Goal: Check status

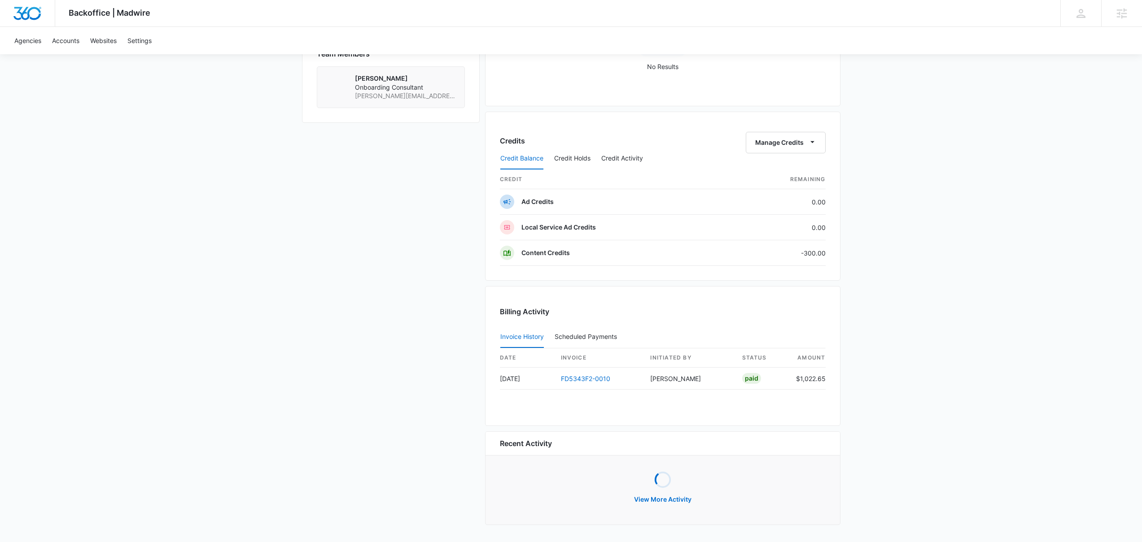
scroll to position [651, 0]
click at [715, 257] on td "Content Credits" at bounding box center [615, 255] width 231 height 26
click at [580, 165] on button "Credit Holds" at bounding box center [572, 161] width 36 height 22
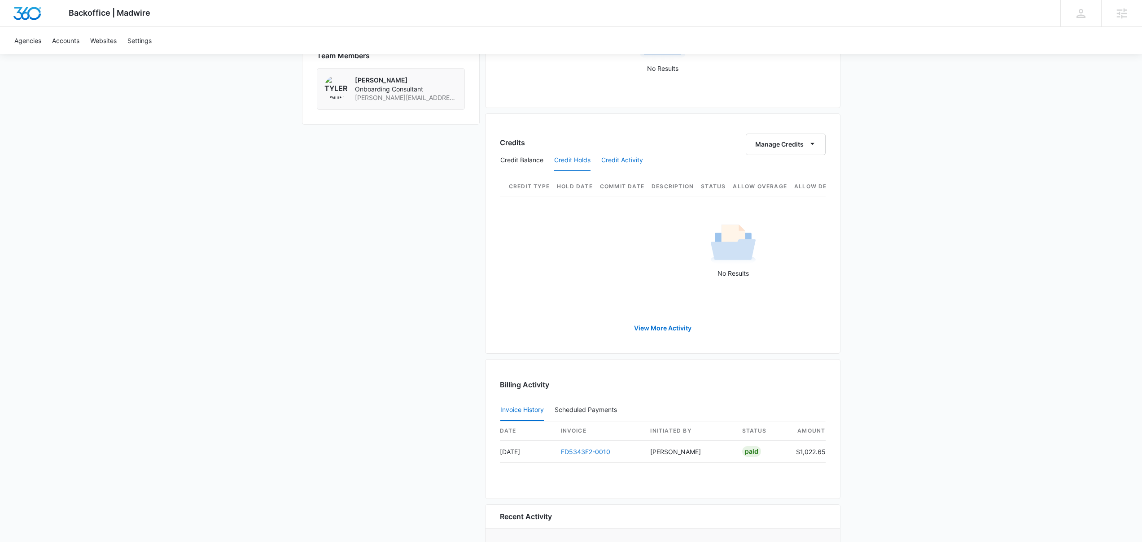
click at [632, 163] on button "Credit Activity" at bounding box center [622, 161] width 42 height 22
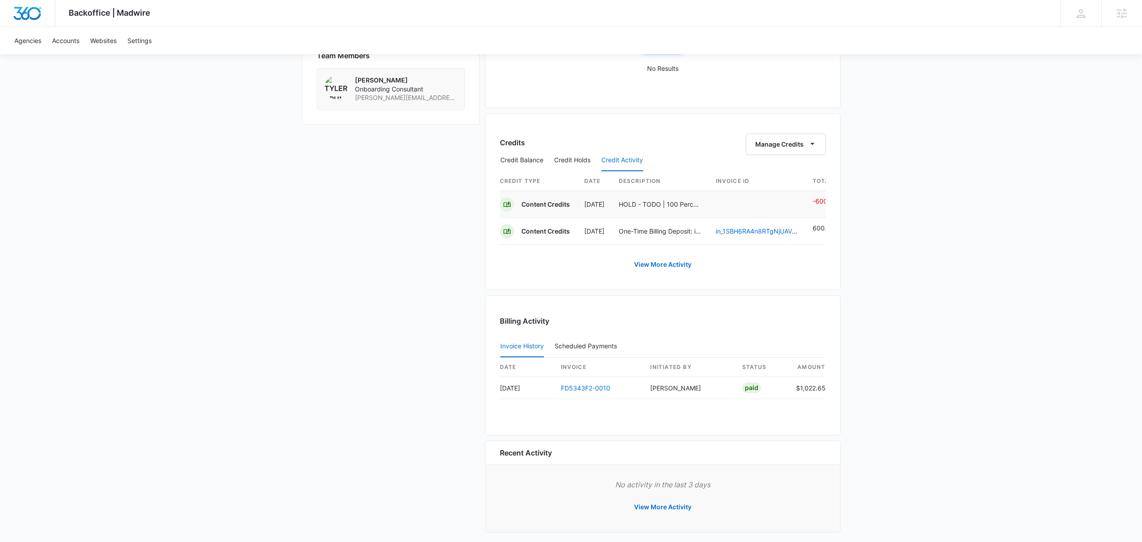
click at [719, 206] on td at bounding box center [756, 204] width 97 height 27
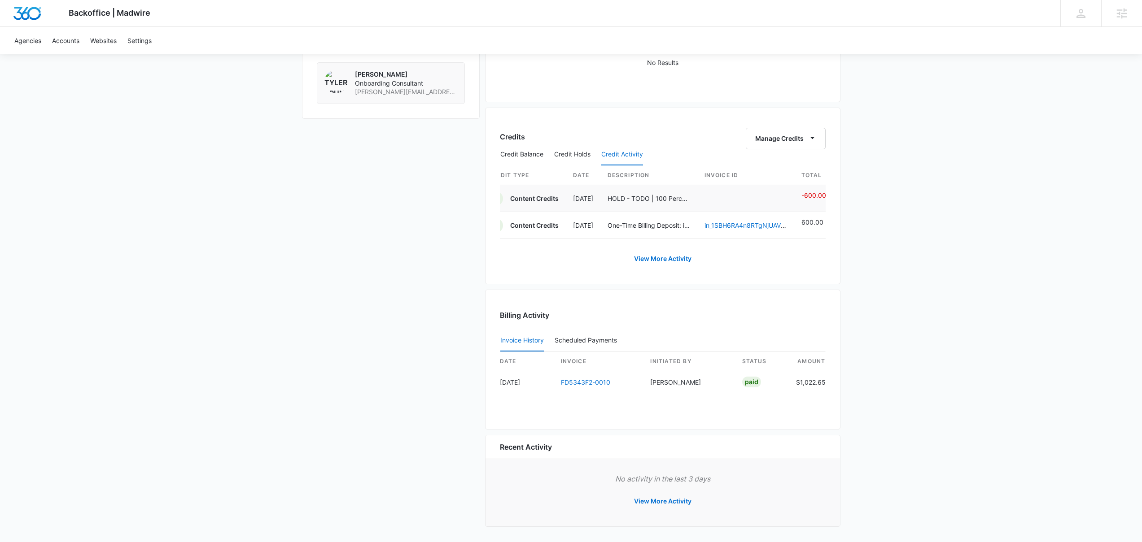
scroll to position [666, 0]
click at [674, 260] on link "View More Activity" at bounding box center [662, 257] width 75 height 22
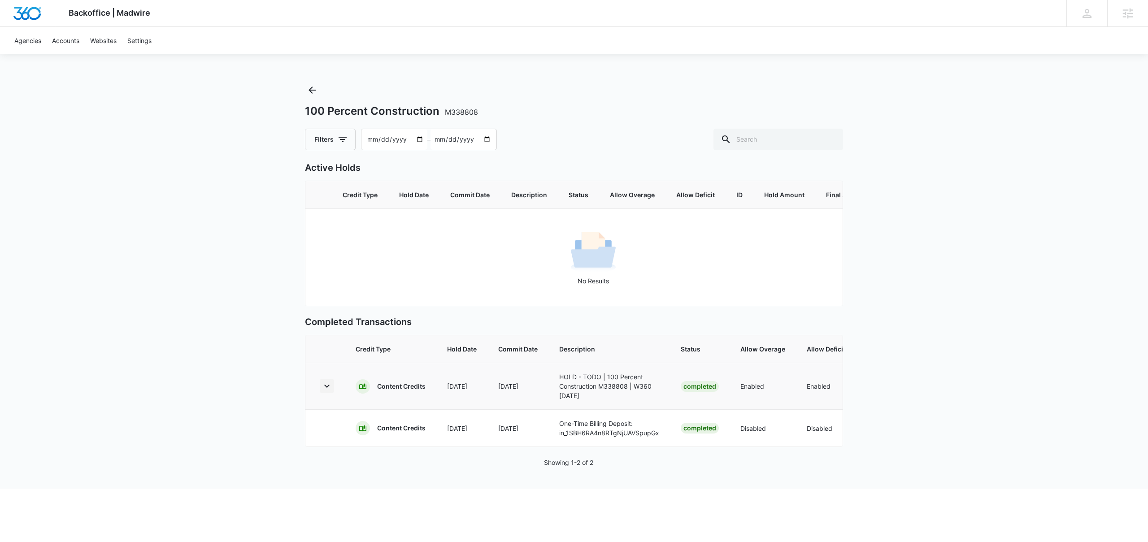
click at [328, 392] on icon "button" at bounding box center [327, 386] width 11 height 11
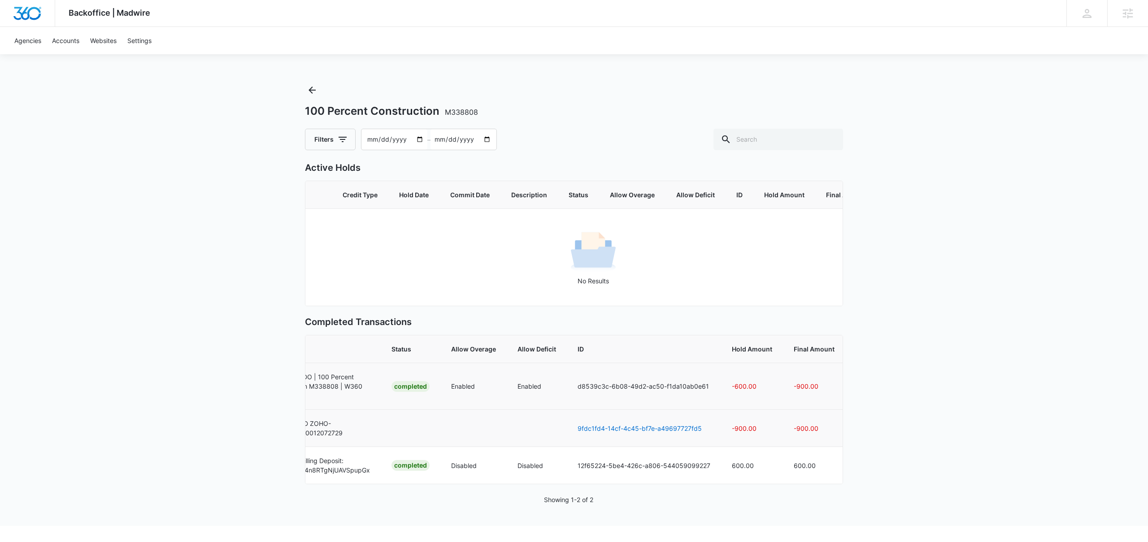
scroll to position [0, 293]
